Goal: Task Accomplishment & Management: Manage account settings

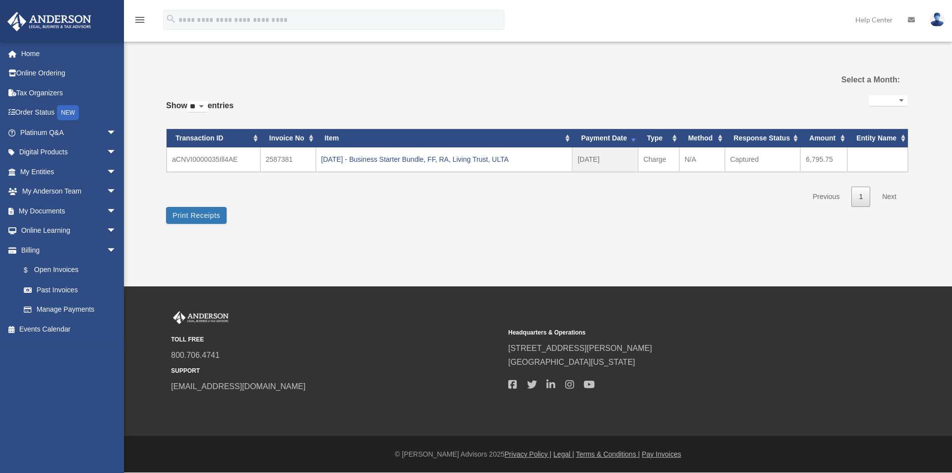
select select
click at [357, 157] on div "2025.09.18 - Business Starter Bundle, FF, RA, Living Trust, ULTA" at bounding box center [444, 159] width 246 height 14
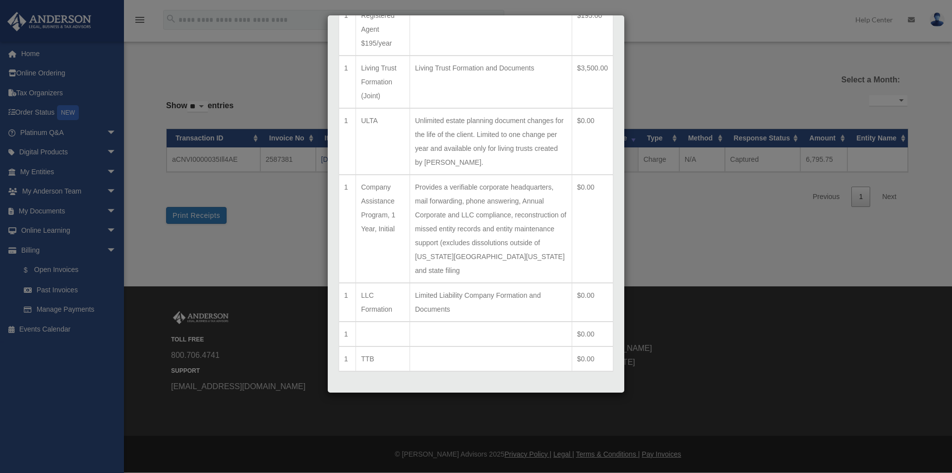
scroll to position [224, 0]
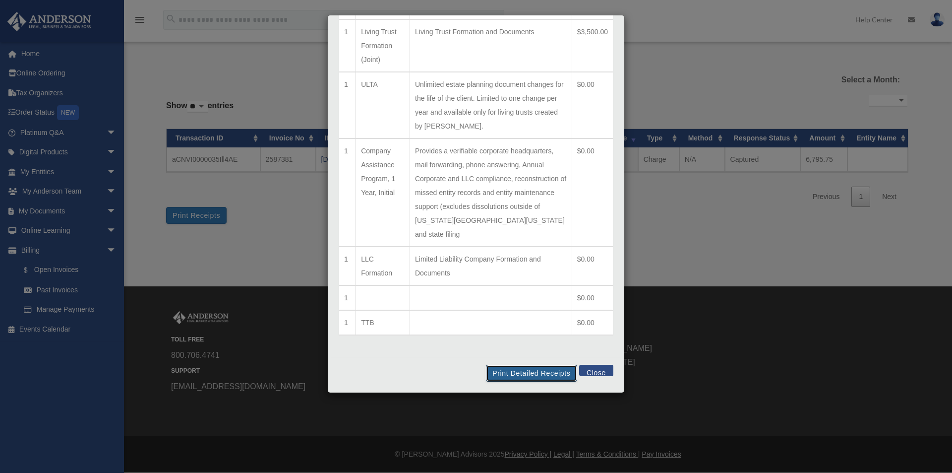
click at [531, 372] on button "Print Detailed Receipts" at bounding box center [531, 373] width 91 height 17
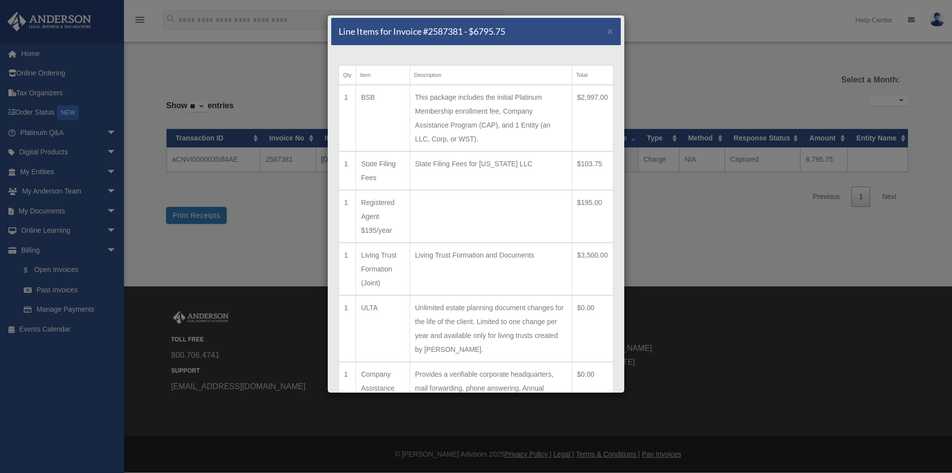
scroll to position [0, 0]
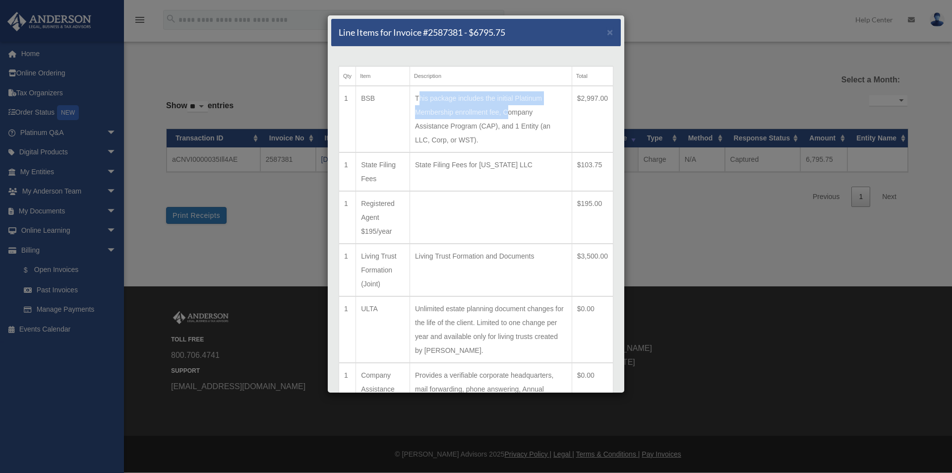
drag, startPoint x: 419, startPoint y: 97, endPoint x: 505, endPoint y: 106, distance: 87.3
click at [505, 112] on td "This package includes the initial Platinum Membership enrollment fee, Company A…" at bounding box center [491, 119] width 162 height 66
copy td "This package includes the initial Platinum Membership enrollment fee,"
click at [159, 268] on div "Line Items for Invoice #2587381 - $6795.75 × Qty Item Description Total 1 BSB T…" at bounding box center [476, 236] width 952 height 473
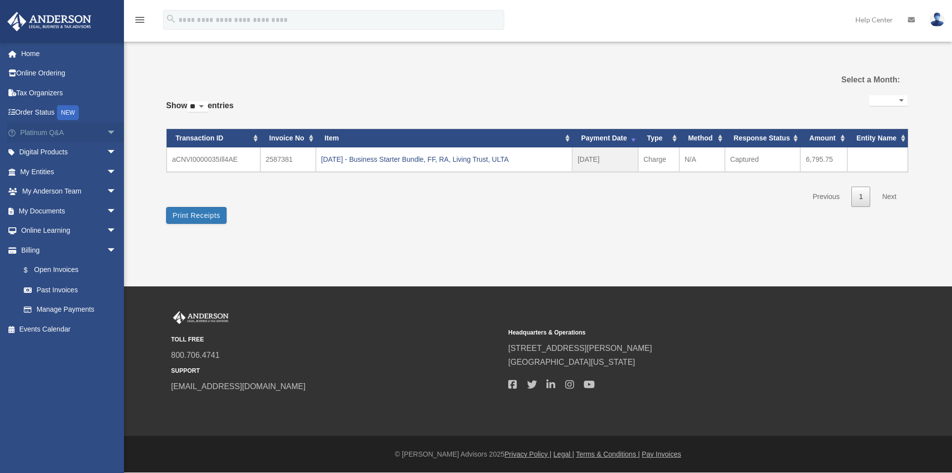
click at [43, 134] on link "Platinum Q&A arrow_drop_down" at bounding box center [69, 133] width 124 height 20
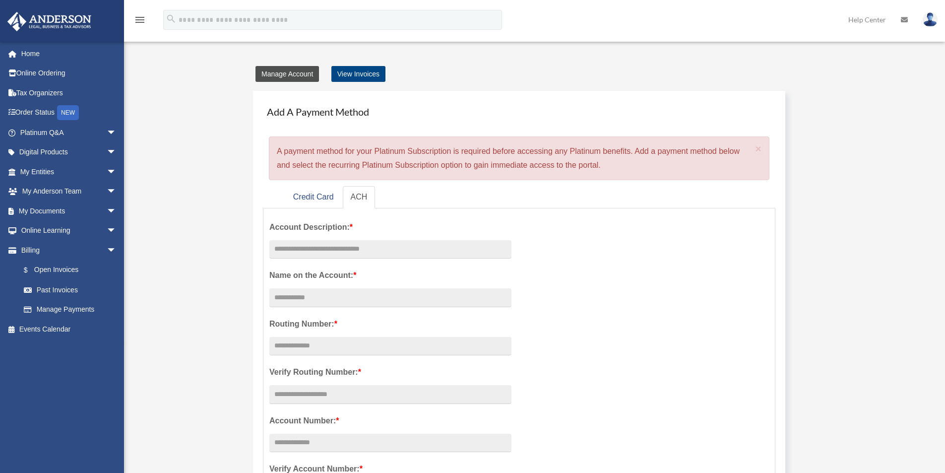
click at [278, 76] on link "Manage Account" at bounding box center [286, 74] width 63 height 16
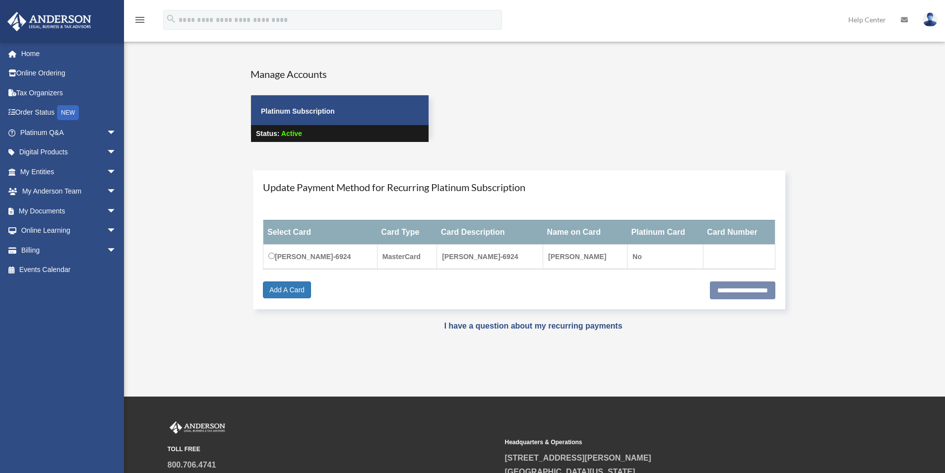
click at [292, 137] on p "Status: Active" at bounding box center [340, 133] width 178 height 17
click at [277, 114] on strong "Platinum Subscription" at bounding box center [298, 111] width 74 height 8
click at [165, 304] on strong "Payment × Close Update Payment Method for Recurring Platinum Subscription Selec…" at bounding box center [534, 239] width 742 height 159
click at [50, 136] on link "Platinum Q&A arrow_drop_down" at bounding box center [69, 133] width 124 height 20
click at [107, 134] on span "arrow_drop_down" at bounding box center [117, 133] width 20 height 20
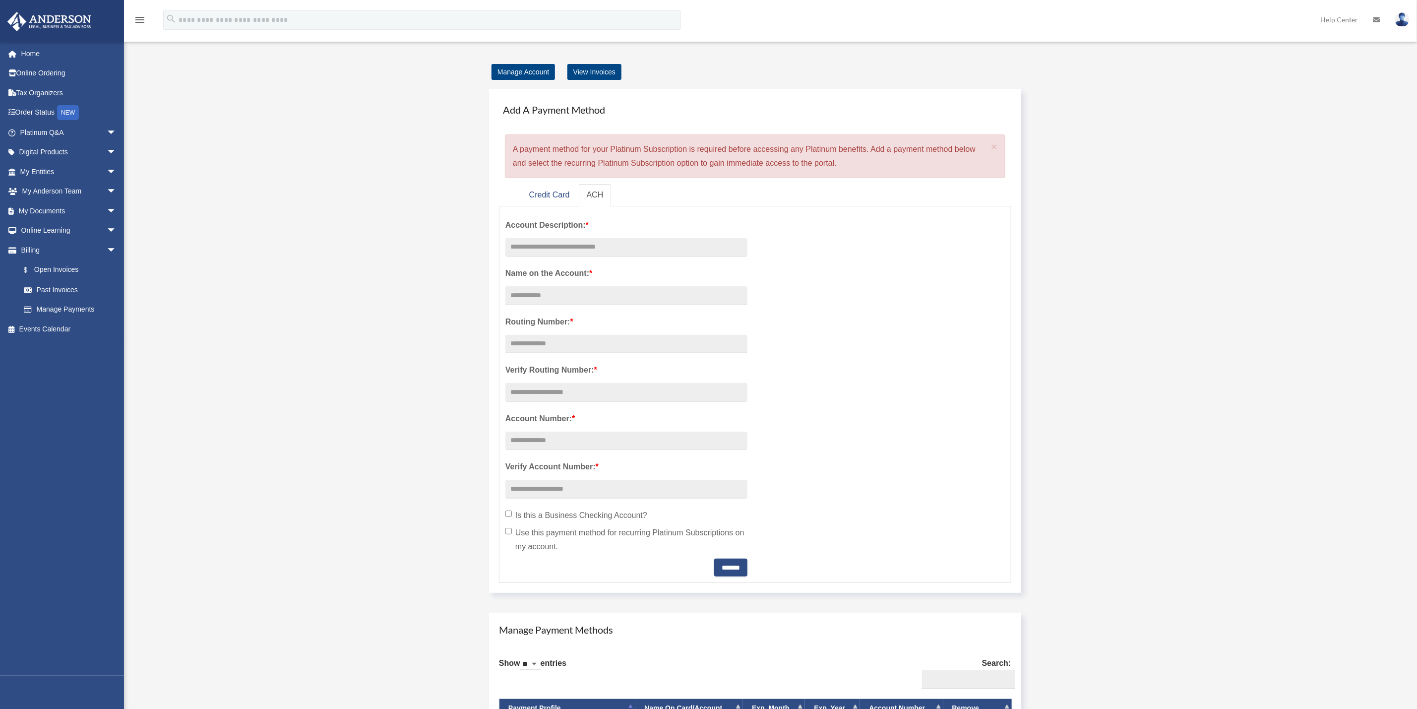
scroll to position [19, 0]
click at [579, 75] on link "View Invoices" at bounding box center [594, 73] width 54 height 16
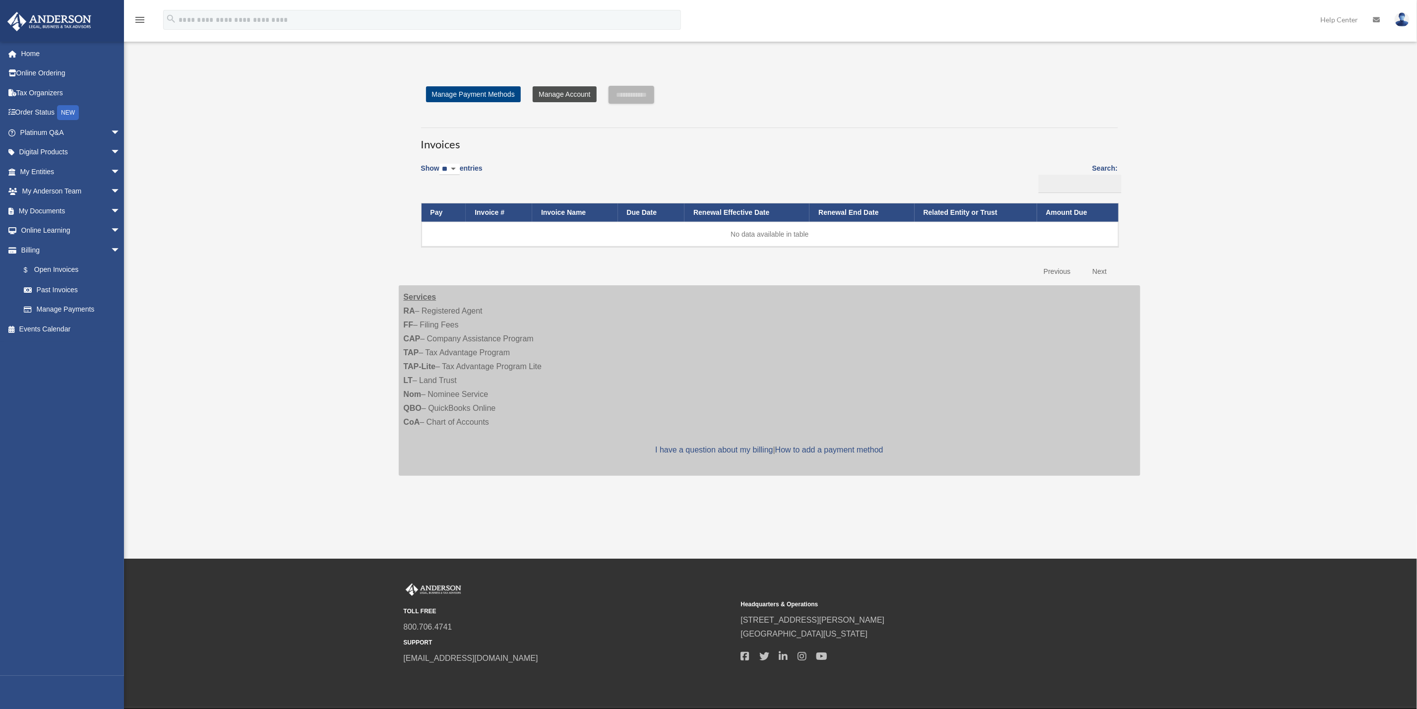
click at [554, 97] on link "Manage Account" at bounding box center [564, 94] width 63 height 16
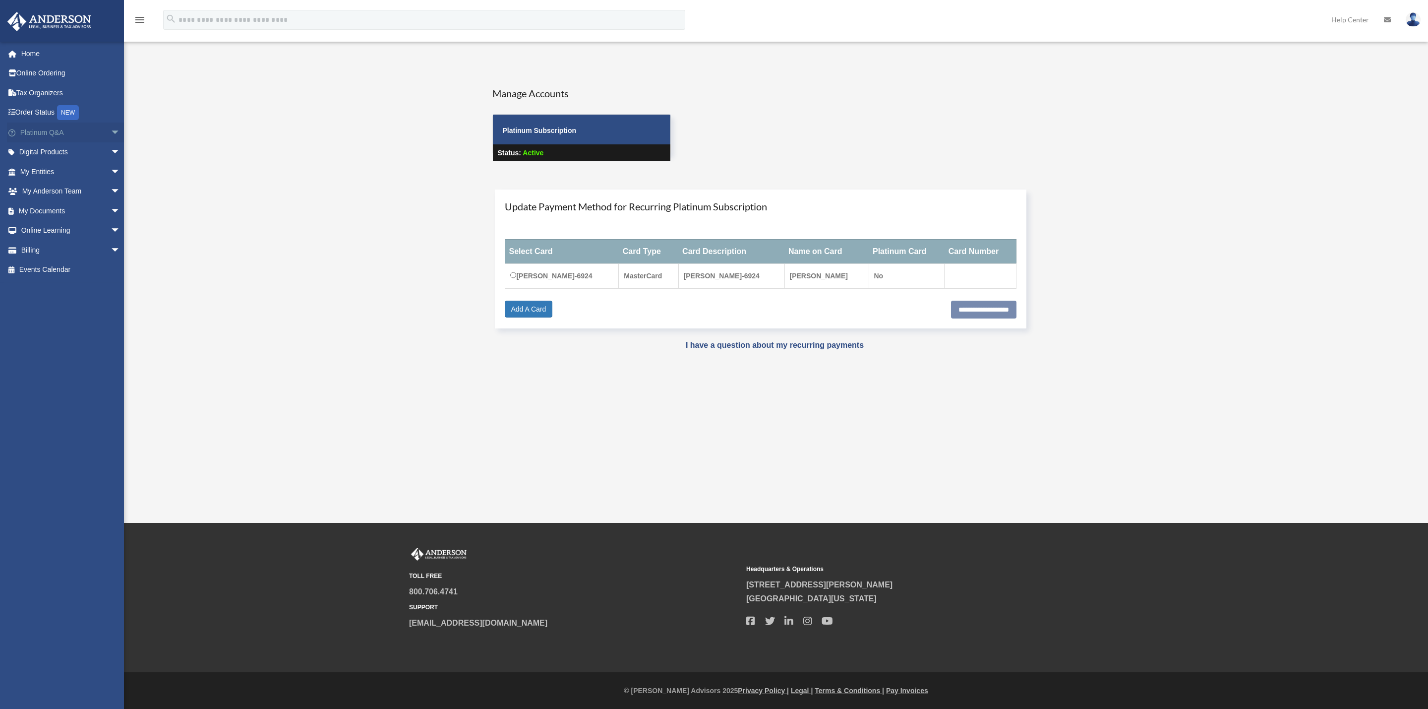
click at [43, 134] on link "Platinum Q&A arrow_drop_down" at bounding box center [71, 133] width 128 height 20
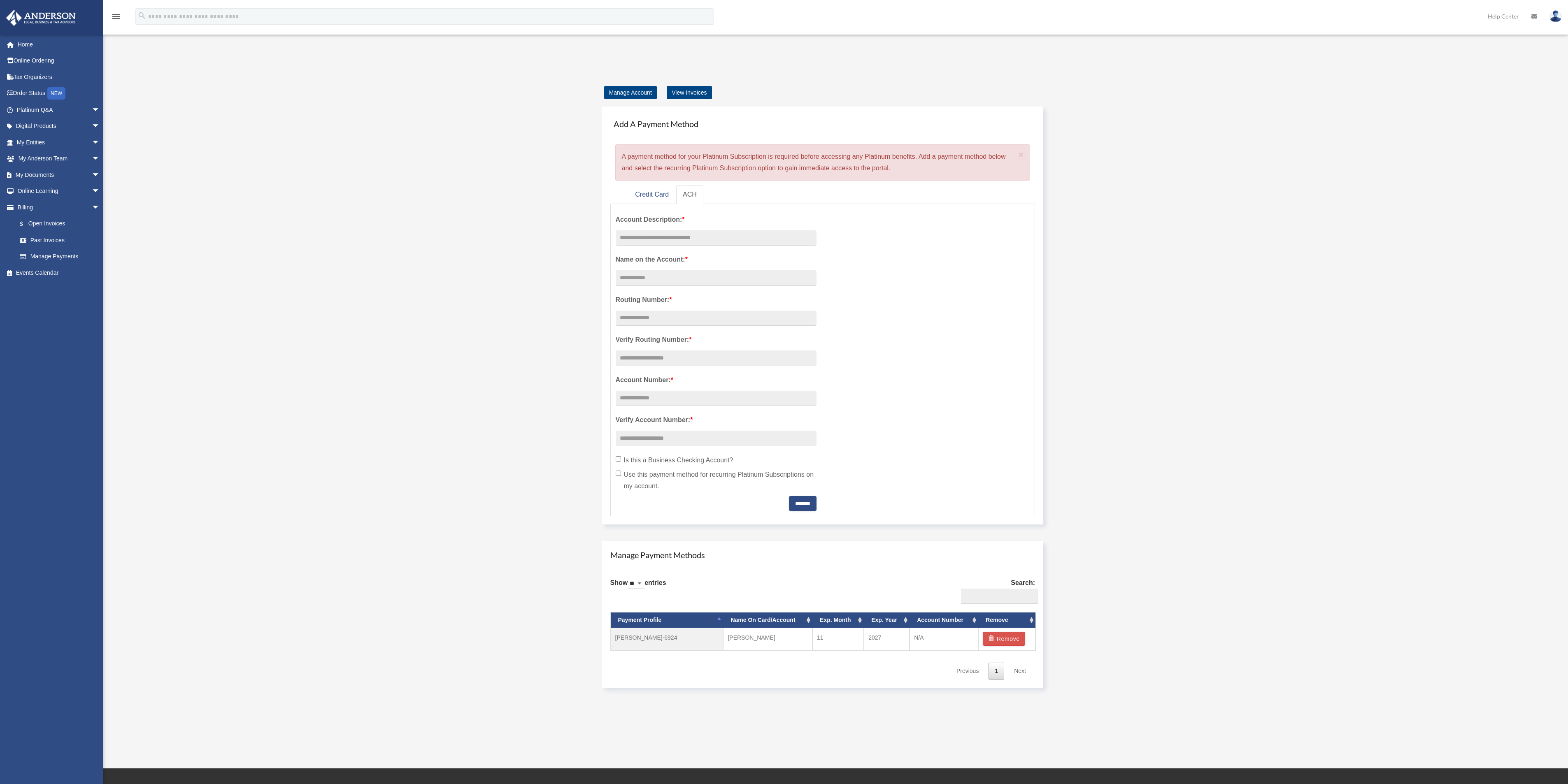
click at [182, 400] on div "Add Card goharjanik@gmail.com Sign Out goharjanik@gmail.com Home Online Orderin…" at bounding box center [784, 383] width 1568 height 643
click at [38, 63] on link "Online Ordering" at bounding box center [59, 61] width 106 height 17
